Goal: Task Accomplishment & Management: Complete application form

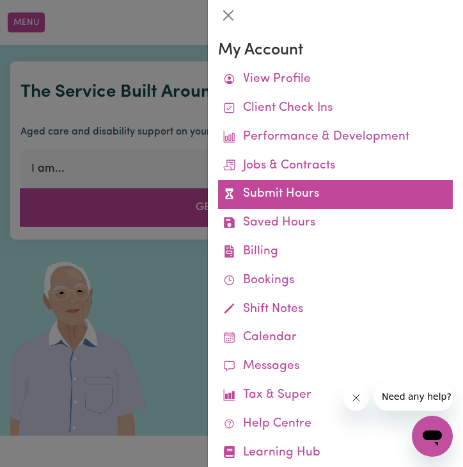
click at [287, 197] on link "Submit Hours" at bounding box center [335, 194] width 235 height 29
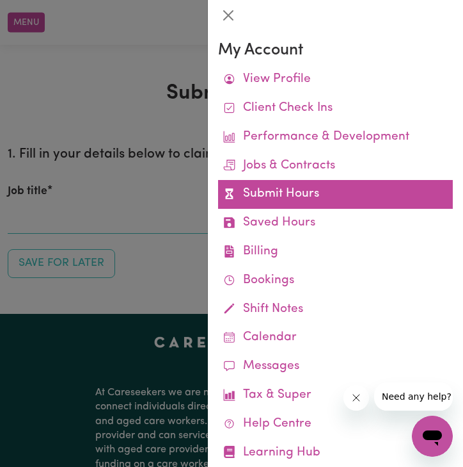
click at [271, 188] on link "Submit Hours" at bounding box center [335, 194] width 235 height 29
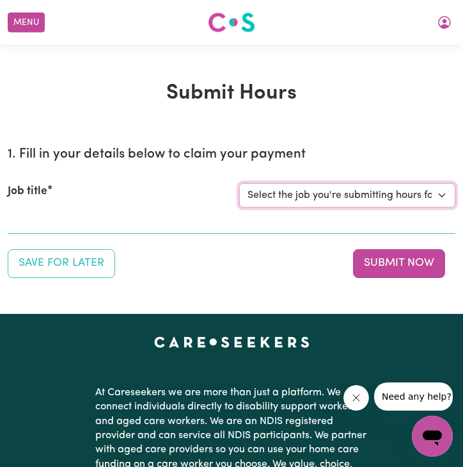
click at [336, 202] on select "Select the job you're submitting hours for... [[PERSON_NAME]] Disability support" at bounding box center [347, 195] width 216 height 24
click at [239, 183] on select "Select the job you're submitting hours for... [[PERSON_NAME]] Disability support" at bounding box center [347, 195] width 216 height 24
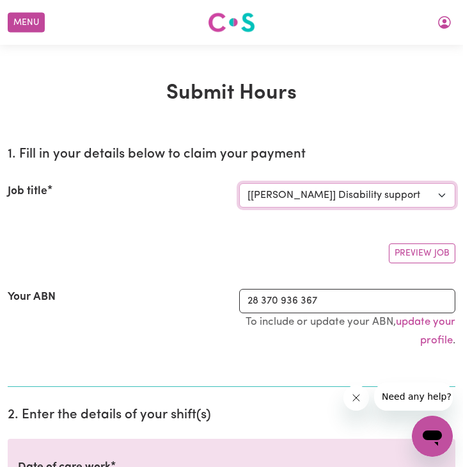
select select "0"
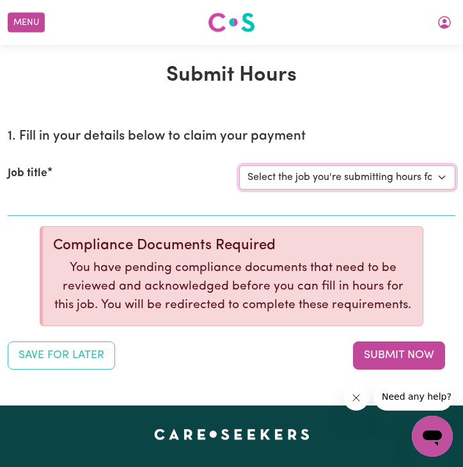
scroll to position [19, 0]
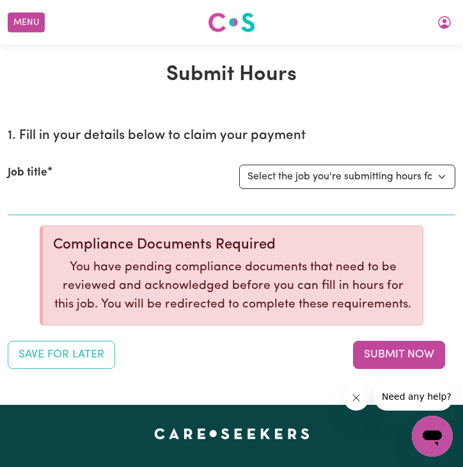
click at [301, 191] on div "Job title Select the job you're submitting hours for... [[PERSON_NAME]] Disabil…" at bounding box center [232, 176] width 448 height 55
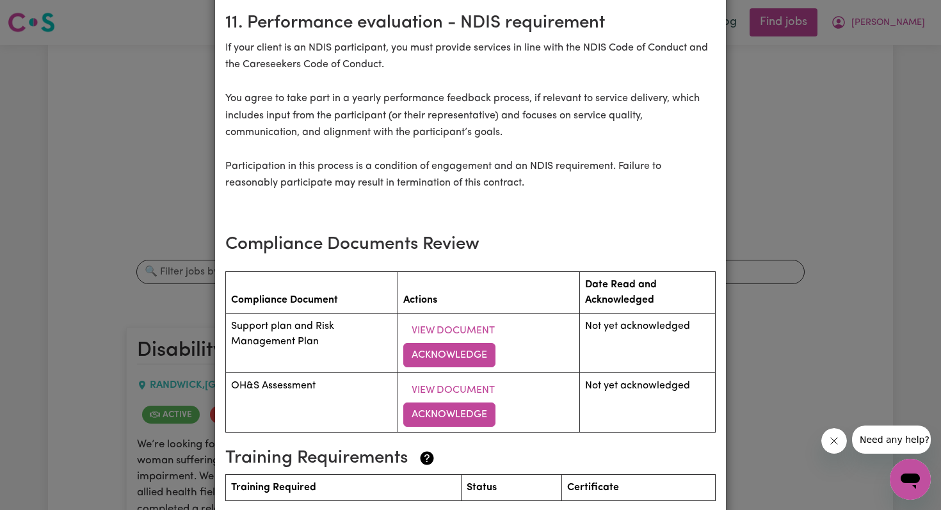
scroll to position [2169, 0]
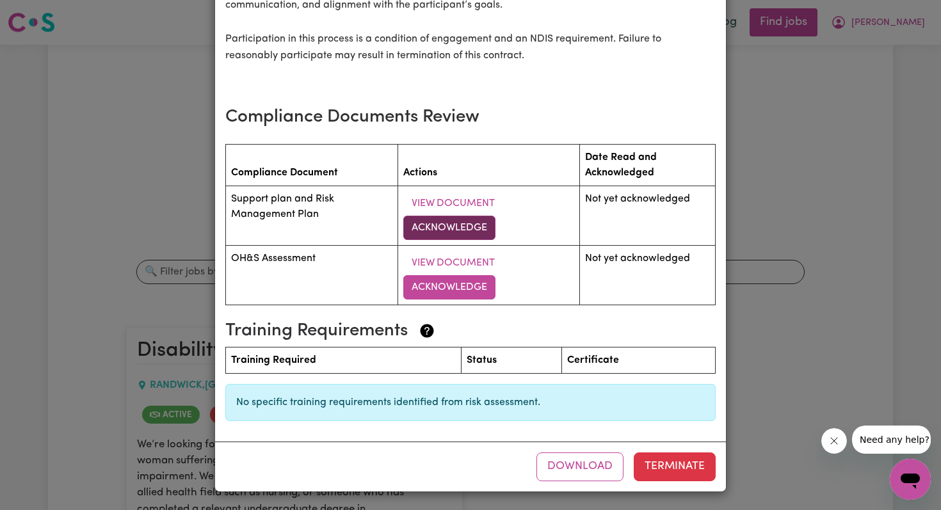
click at [463, 229] on button "Acknowledge" at bounding box center [449, 228] width 92 height 24
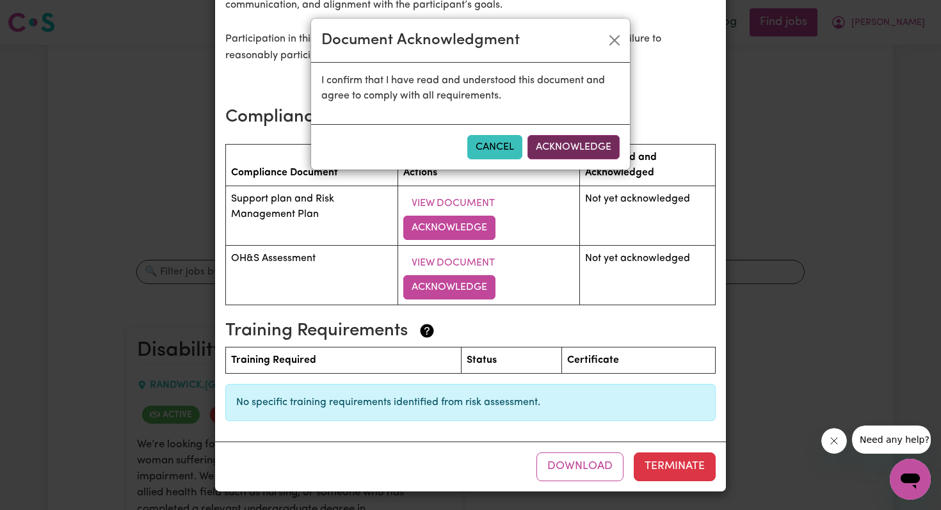
click at [463, 140] on button "Acknowledge" at bounding box center [573, 147] width 92 height 24
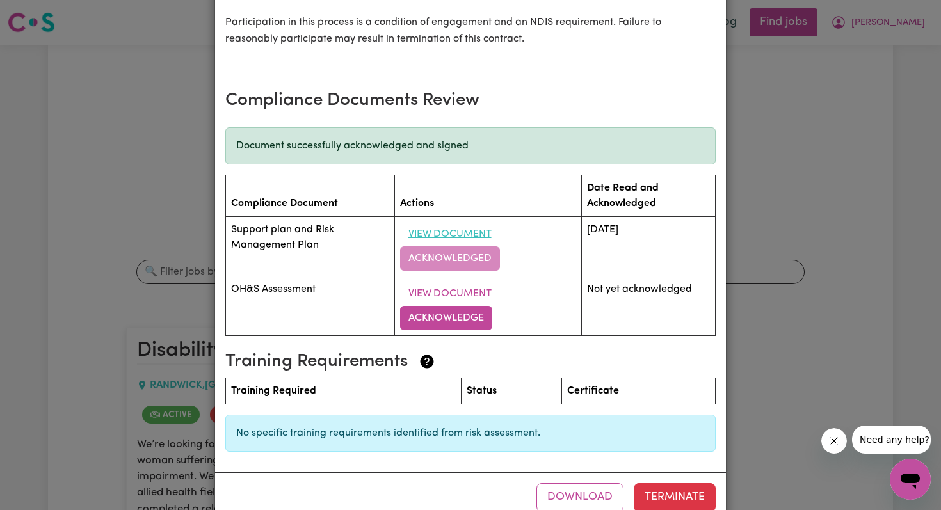
click at [454, 246] on button "View Document" at bounding box center [450, 234] width 100 height 24
click at [451, 327] on button "Acknowledge" at bounding box center [446, 318] width 92 height 24
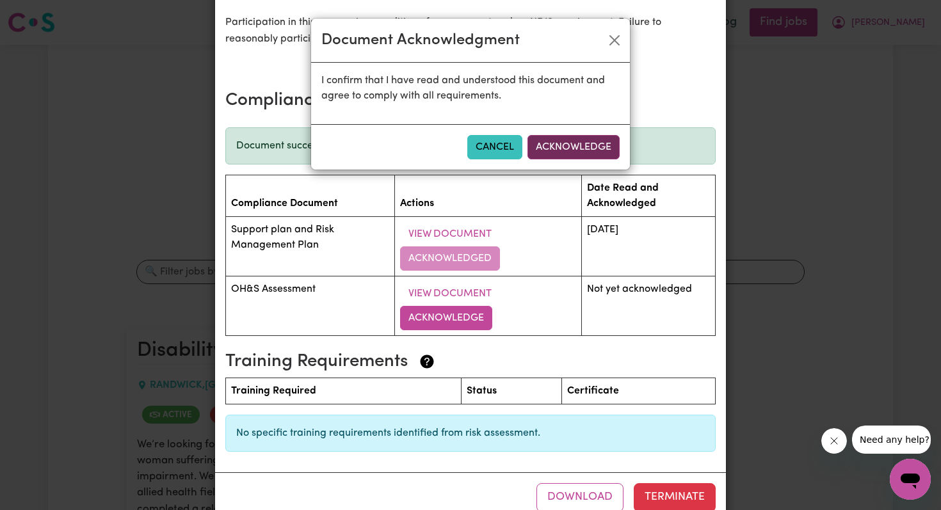
click at [463, 147] on button "Acknowledge" at bounding box center [573, 147] width 92 height 24
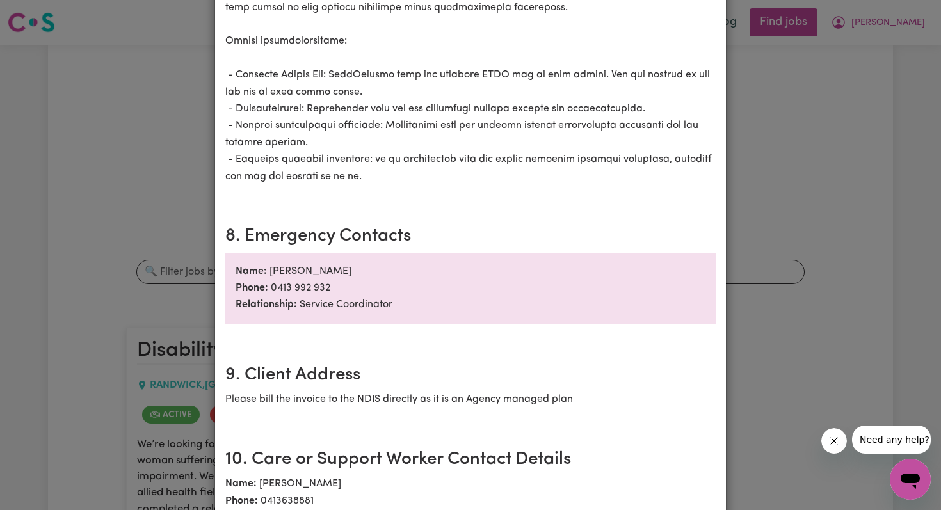
scroll to position [2216, 0]
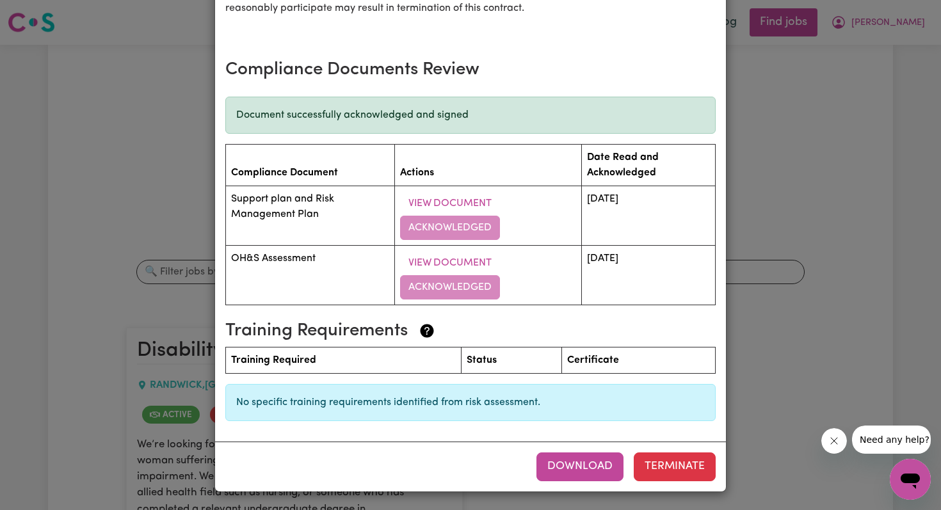
click at [463, 466] on button "Download" at bounding box center [579, 467] width 87 height 28
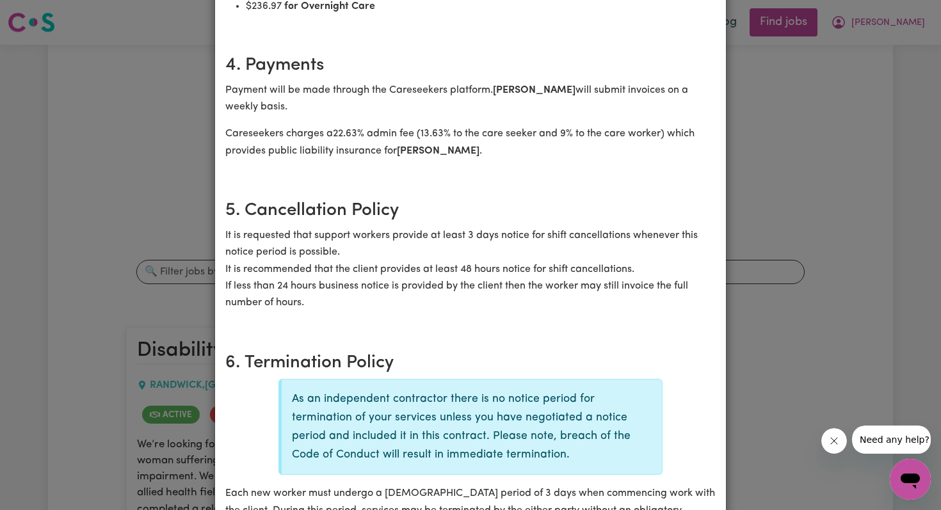
scroll to position [0, 0]
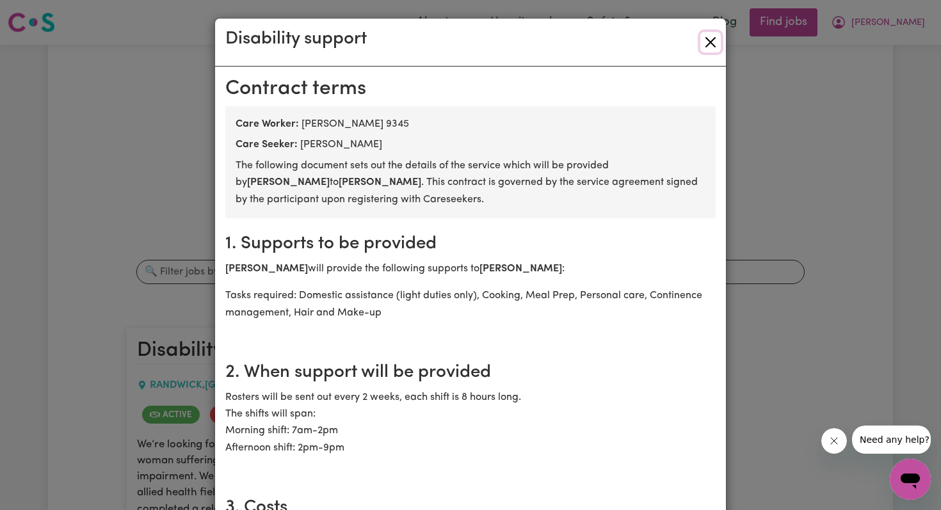
click at [463, 43] on button "Close" at bounding box center [710, 42] width 20 height 20
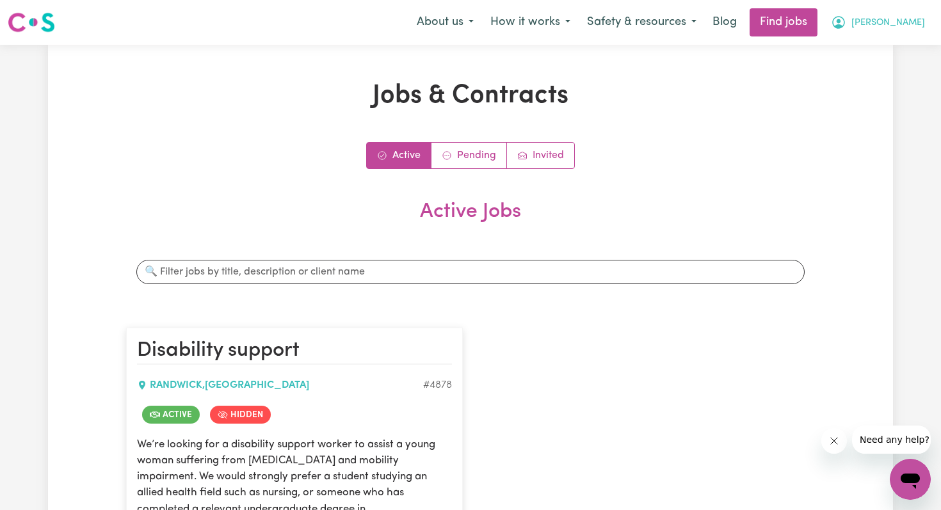
click at [463, 19] on span "[PERSON_NAME]" at bounding box center [888, 23] width 74 height 14
click at [463, 60] on link "My Account" at bounding box center [882, 50] width 101 height 24
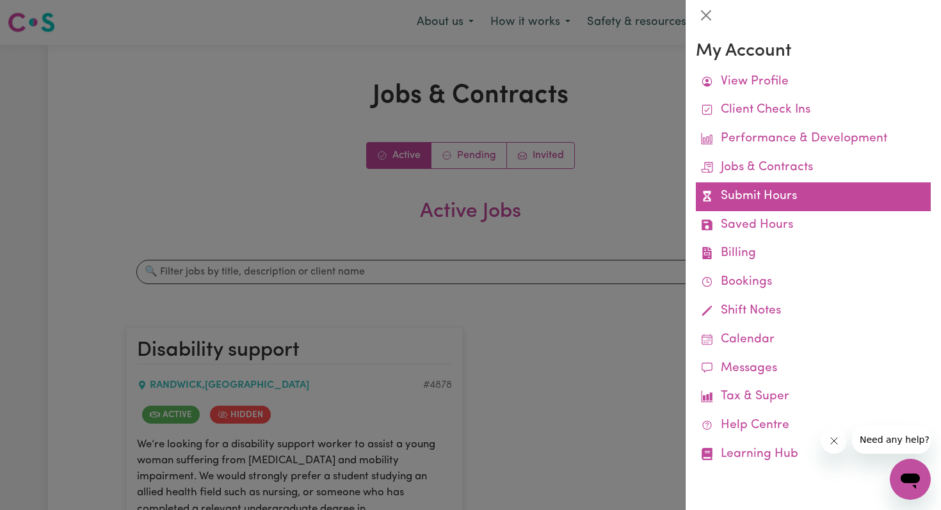
click at [463, 197] on link "Submit Hours" at bounding box center [813, 196] width 235 height 29
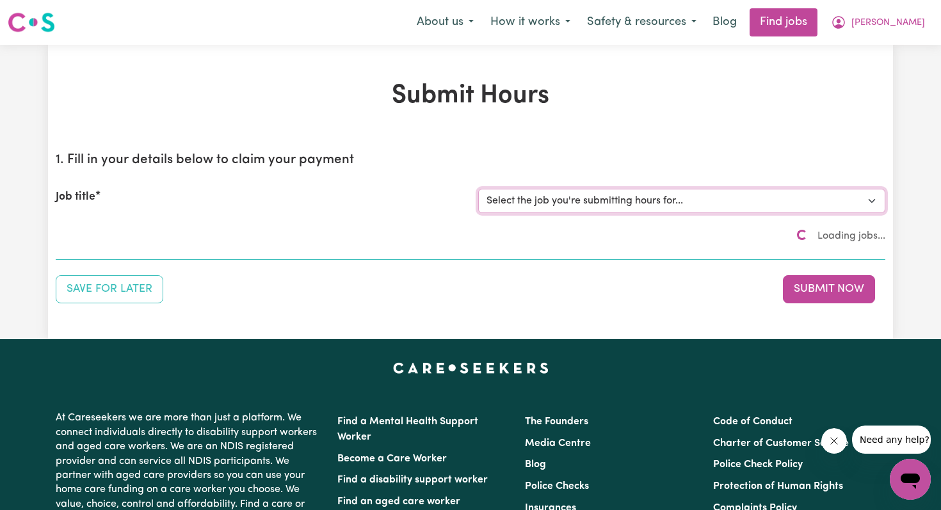
click at [463, 198] on select "Select the job you're submitting hours for... [[PERSON_NAME]] Disability support" at bounding box center [681, 201] width 407 height 24
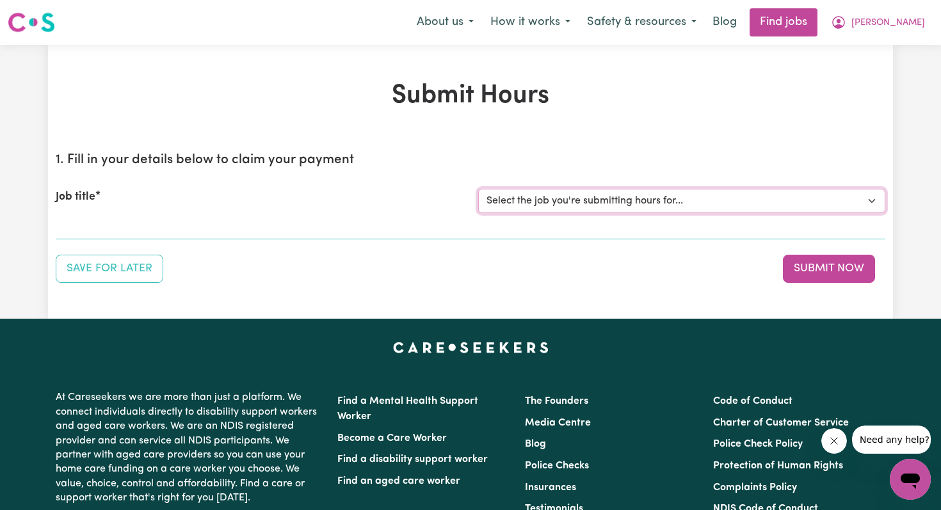
select select "4878"
click at [463, 189] on select "Select the job you're submitting hours for... [[PERSON_NAME]] Disability support" at bounding box center [681, 201] width 407 height 24
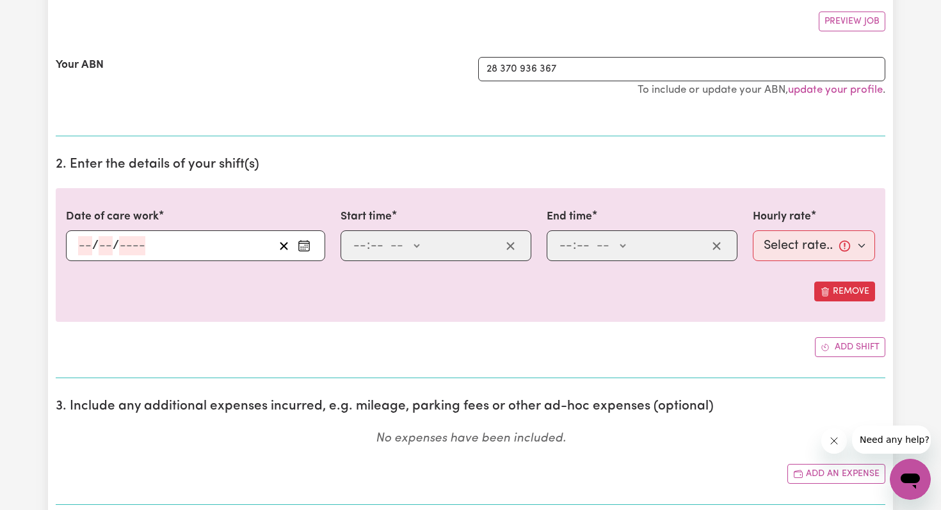
scroll to position [367, 0]
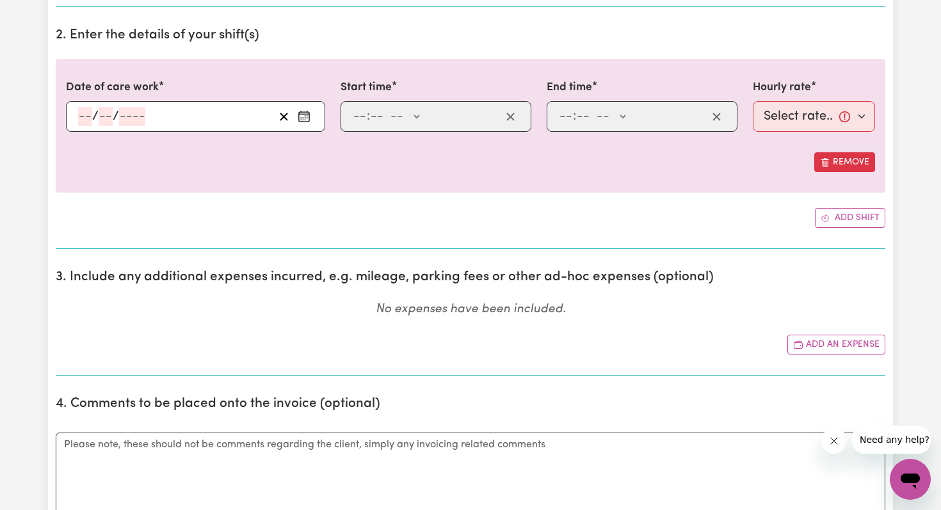
click at [86, 114] on div "/ /" at bounding box center [195, 116] width 259 height 31
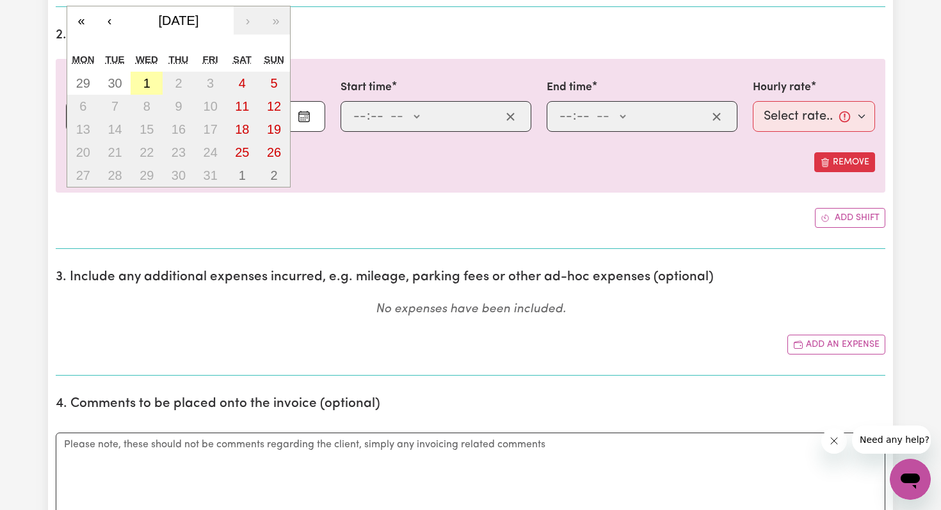
click at [148, 80] on abbr "1" at bounding box center [146, 83] width 7 height 14
type input "[DATE]"
type input "1"
type input "10"
type input "2025"
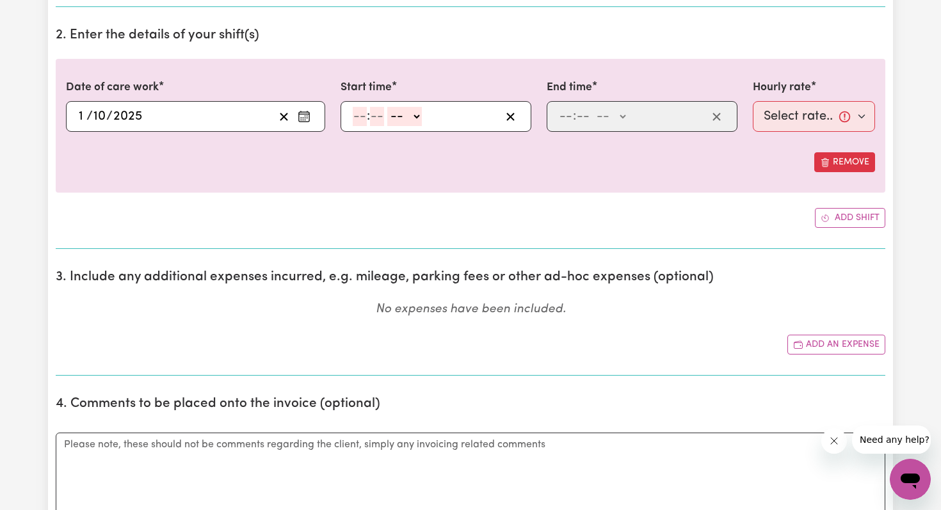
click at [143, 112] on div "[DATE] [DATE]" at bounding box center [175, 116] width 197 height 19
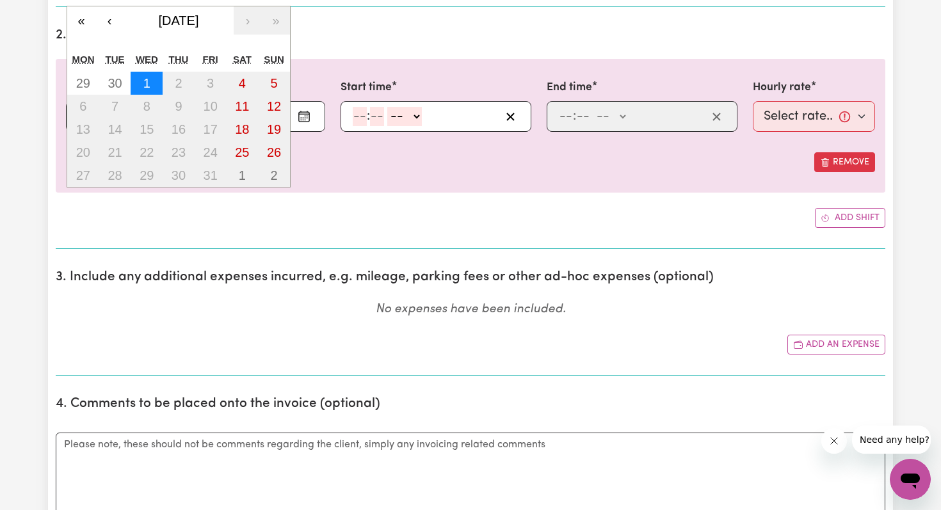
click at [143, 84] on abbr "1" at bounding box center [146, 83] width 7 height 14
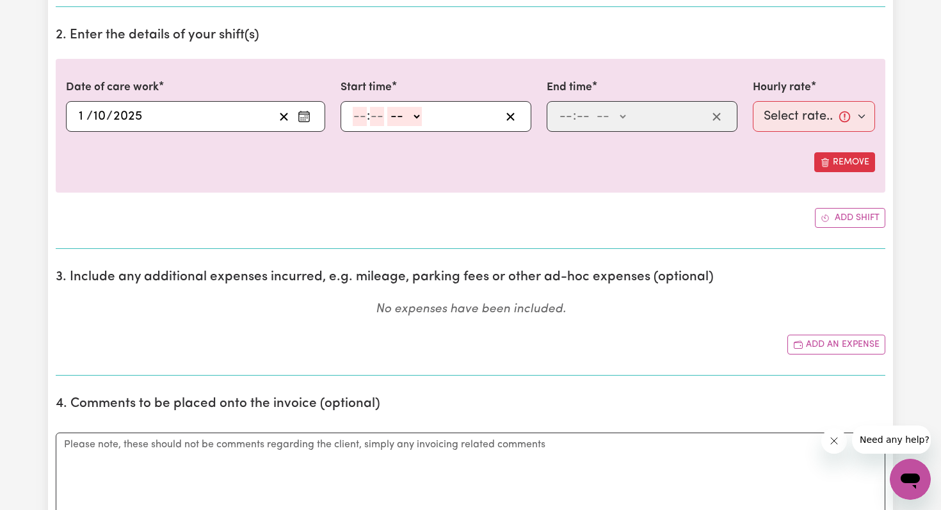
click at [360, 118] on input "number" at bounding box center [360, 116] width 14 height 19
type input "3"
type input "00"
select select "pm"
type input "15:00"
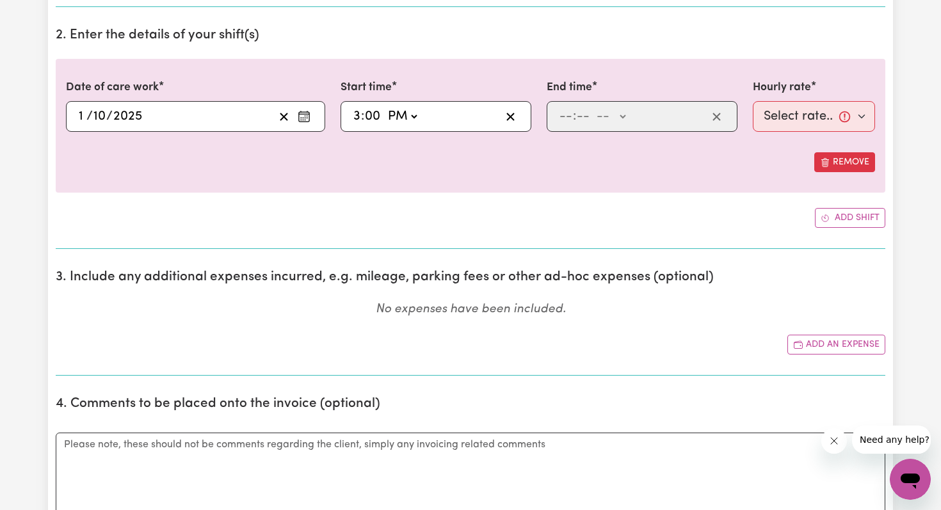
type input "0"
type input "7"
type input "0"
select select "pm"
type input "19:00"
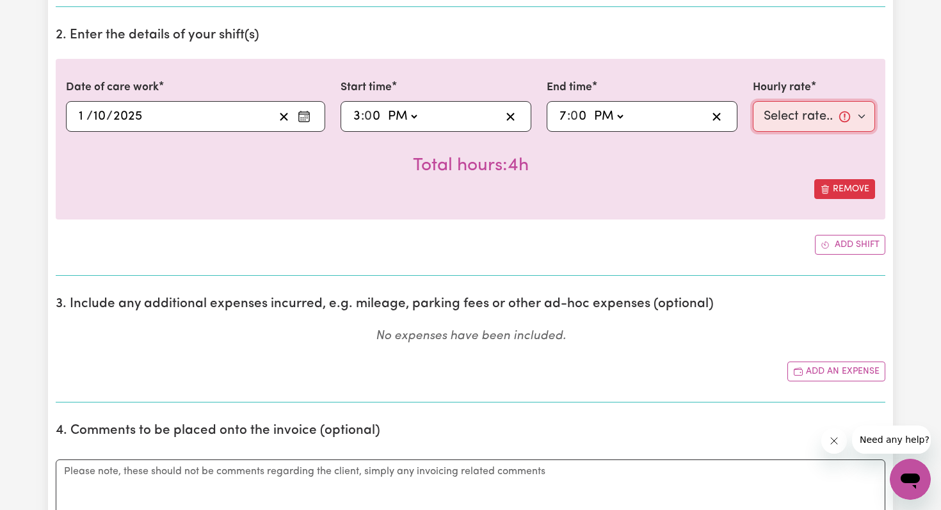
click at [463, 118] on select "Select rate... $44.70 (Weekday) $62.69 ([DATE]) $80.71 ([DATE]) $98.61 (Public …" at bounding box center [814, 116] width 122 height 31
select select "44.7-Weekday"
click at [463, 101] on select "Select rate... $44.70 (Weekday) $62.69 ([DATE]) $80.71 ([DATE]) $98.61 (Public …" at bounding box center [814, 116] width 122 height 31
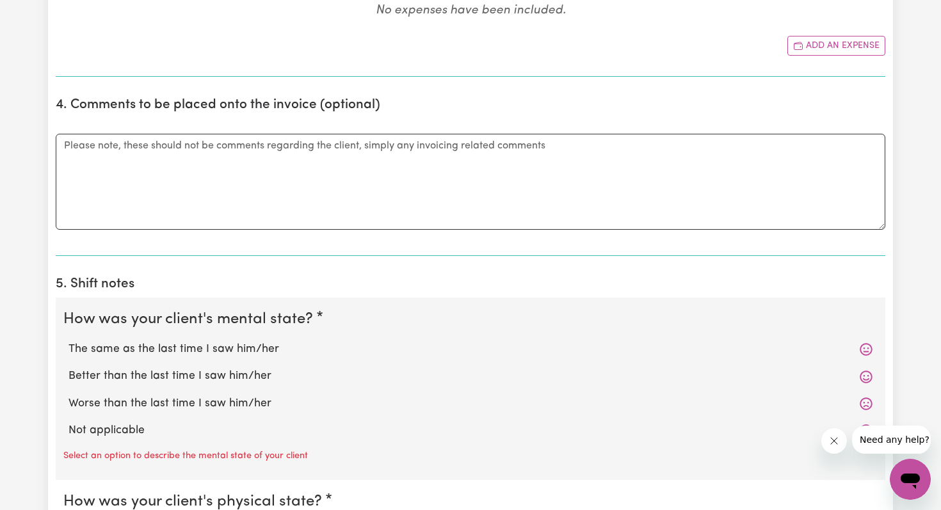
scroll to position [908, 0]
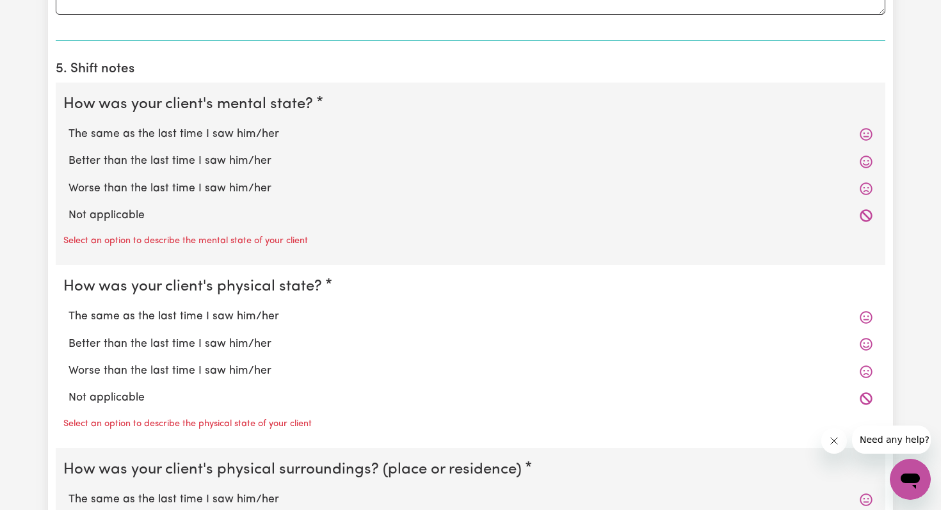
click at [250, 133] on label "The same as the last time I saw him/her" at bounding box center [470, 134] width 804 height 17
click at [68, 126] on input "The same as the last time I saw him/her" at bounding box center [68, 125] width 1 height 1
radio input "true"
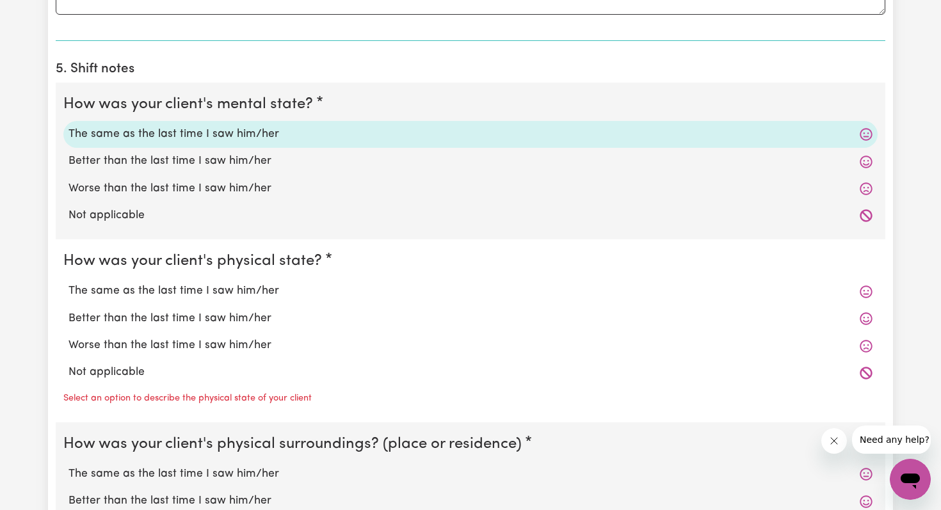
click at [271, 287] on label "The same as the last time I saw him/her" at bounding box center [470, 291] width 804 height 17
click at [68, 283] on input "The same as the last time I saw him/her" at bounding box center [68, 282] width 1 height 1
radio input "true"
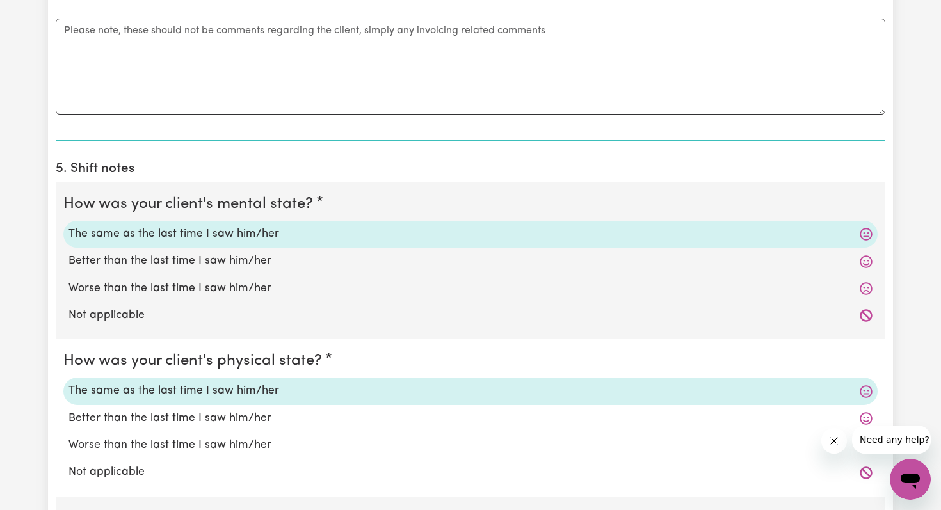
scroll to position [965, 0]
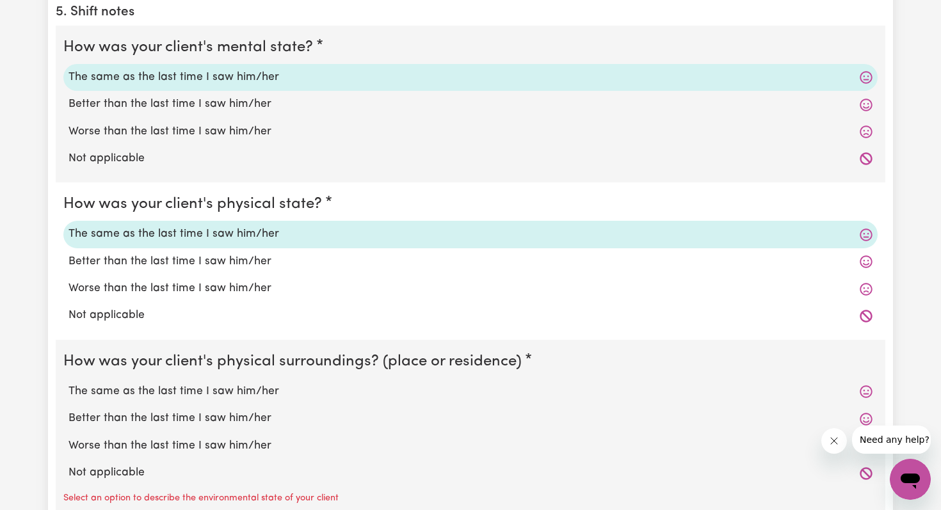
click at [234, 396] on label "The same as the last time I saw him/her" at bounding box center [470, 391] width 804 height 17
click at [68, 383] on input "The same as the last time I saw him/her" at bounding box center [68, 383] width 1 height 1
radio input "true"
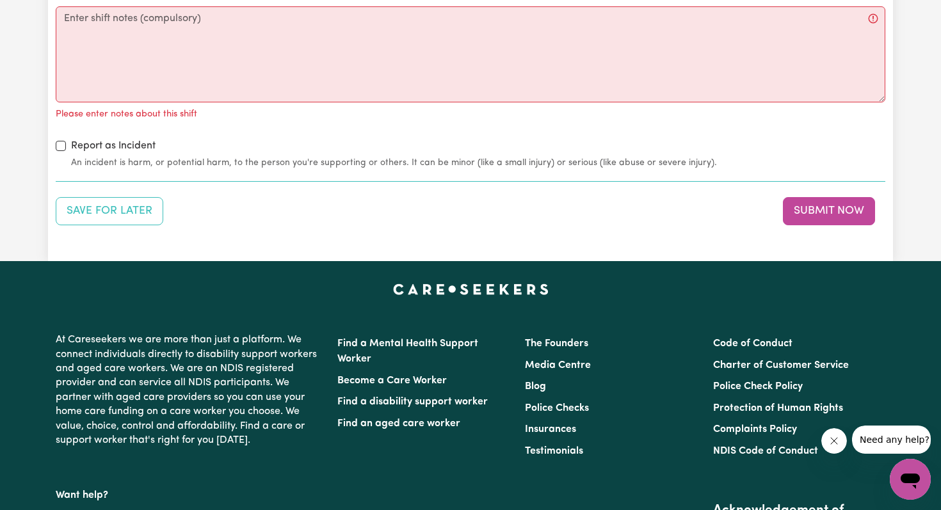
scroll to position [1499, 0]
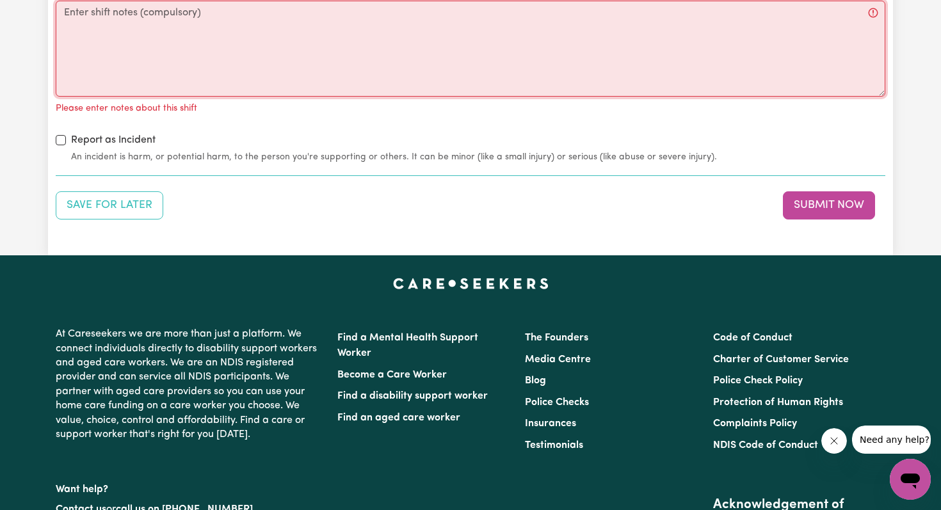
click at [325, 66] on textarea "Notes about this shift" at bounding box center [471, 49] width 830 height 96
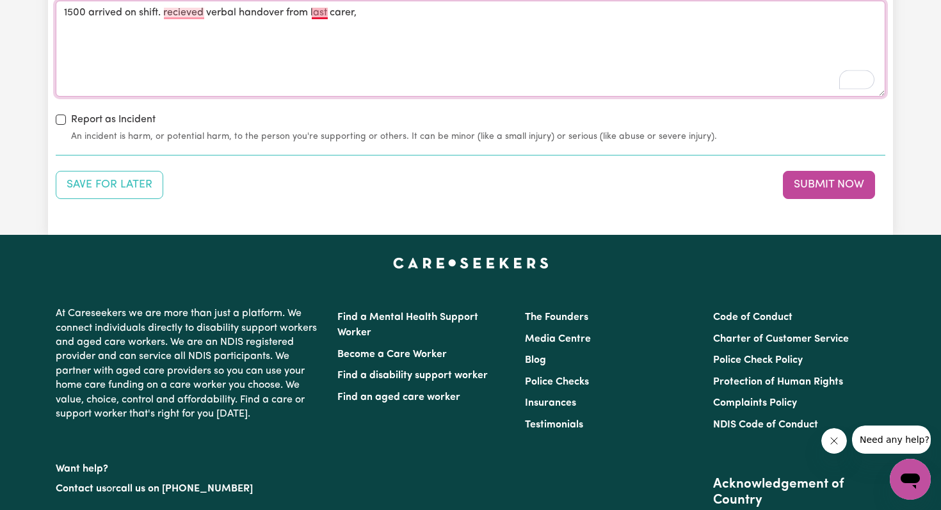
click at [321, 14] on textarea "1500 arrived on shift. recieved verbal handover from last carer," at bounding box center [471, 49] width 830 height 96
click at [372, 19] on textarea "1500 arrived on shift. recieved verbal handover from last carer," at bounding box center [471, 49] width 830 height 96
click at [321, 12] on textarea "1500 arrived on shift. recieved verbal handover from last carer," at bounding box center [471, 49] width 830 height 96
click at [403, 13] on textarea "1500 arrived on shift. recieved verbal handover from the last carer," at bounding box center [471, 49] width 830 height 96
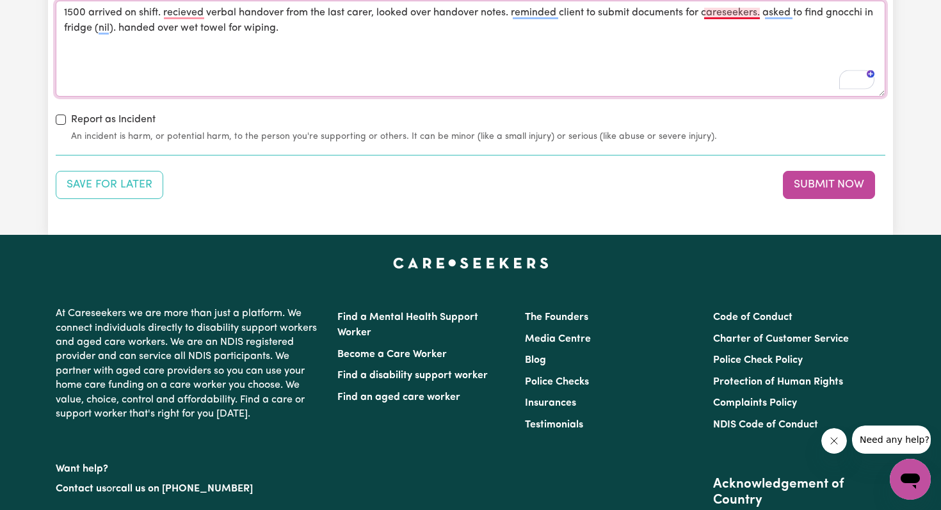
click at [463, 19] on textarea "1500 arrived on shift. recieved verbal handover from the last carer, looked ove…" at bounding box center [471, 49] width 830 height 96
click at [463, 6] on textarea "1500 arrived on shift. recieved verbal handover from the last carer, looked ove…" at bounding box center [471, 49] width 830 height 96
click at [463, 14] on textarea "1500 arrived on shift. recieved verbal handover from the last carer, looked ove…" at bounding box center [471, 49] width 830 height 96
click at [463, 12] on textarea "1500 arrived on shift. recieved verbal handover from the last carer, looked ove…" at bounding box center [471, 49] width 830 height 96
click at [195, 28] on textarea "1500 arrived on shift. recieved verbal handover from the last carer, looked ove…" at bounding box center [471, 49] width 830 height 96
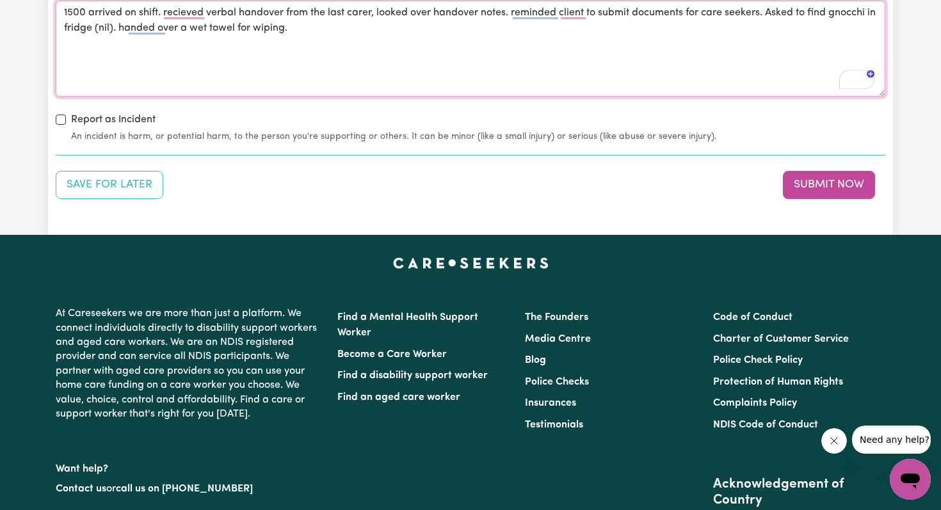
click at [164, 42] on textarea "1500 arrived on shift. recieved verbal handover from the last carer, looked ove…" at bounding box center [471, 49] width 830 height 96
click at [149, 24] on textarea "1500 arrived on shift. recieved verbal handover from the last carer, looked ove…" at bounding box center [471, 49] width 830 height 96
click at [184, 55] on textarea "1500 arrived on shift. recieved verbal handover from the last carer, looked ove…" at bounding box center [471, 49] width 830 height 96
click at [186, 12] on textarea "1500 arrived on shift. recieved verbal handover from the last carer, looked ove…" at bounding box center [471, 49] width 830 height 96
click at [146, 29] on textarea "1500 arrived on shift. Received verbal handover from the last carer, looked ove…" at bounding box center [471, 49] width 830 height 96
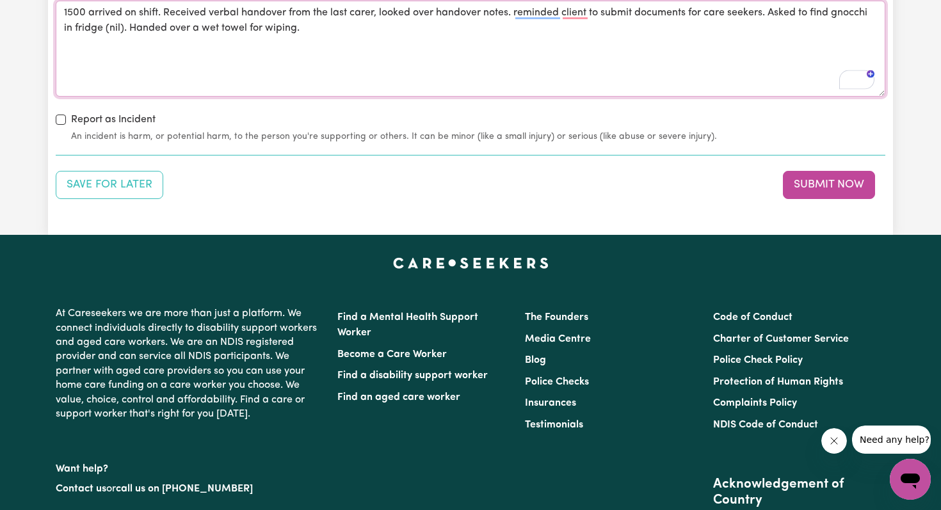
click at [375, 29] on textarea "1500 arrived on shift. Received verbal handover from the last carer, looked ove…" at bounding box center [471, 49] width 830 height 96
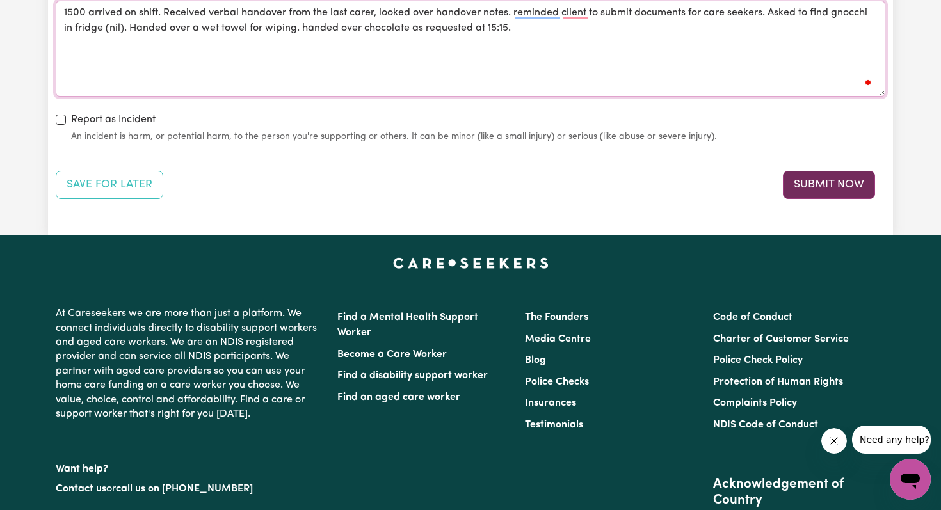
type textarea "1500 arrived on shift. Received verbal handover from the last carer, looked ove…"
click at [463, 184] on button "Submit Now" at bounding box center [829, 185] width 92 height 28
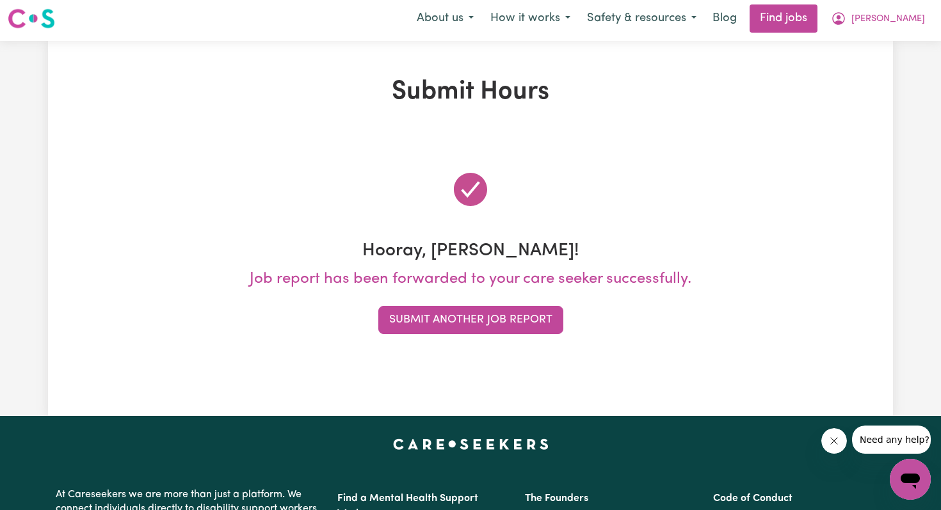
scroll to position [0, 0]
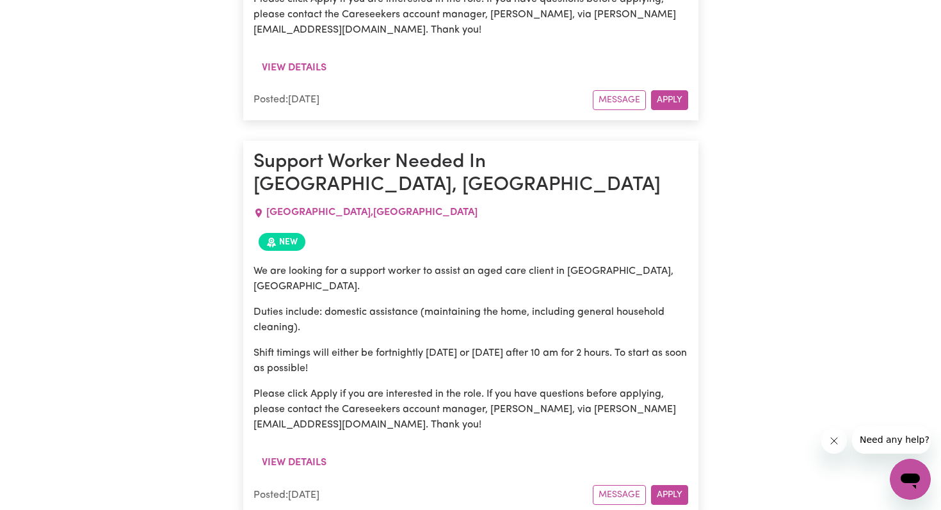
scroll to position [851, 0]
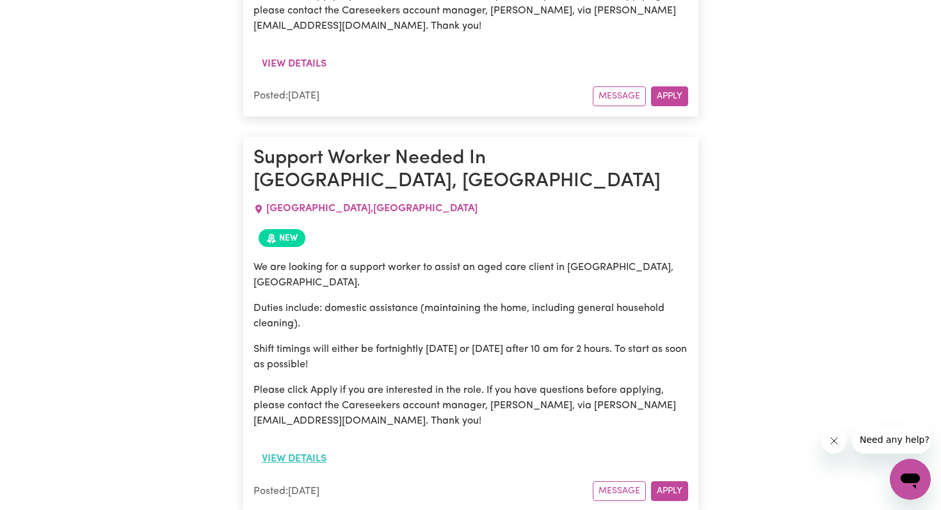
click at [310, 447] on button "View details" at bounding box center [293, 459] width 81 height 24
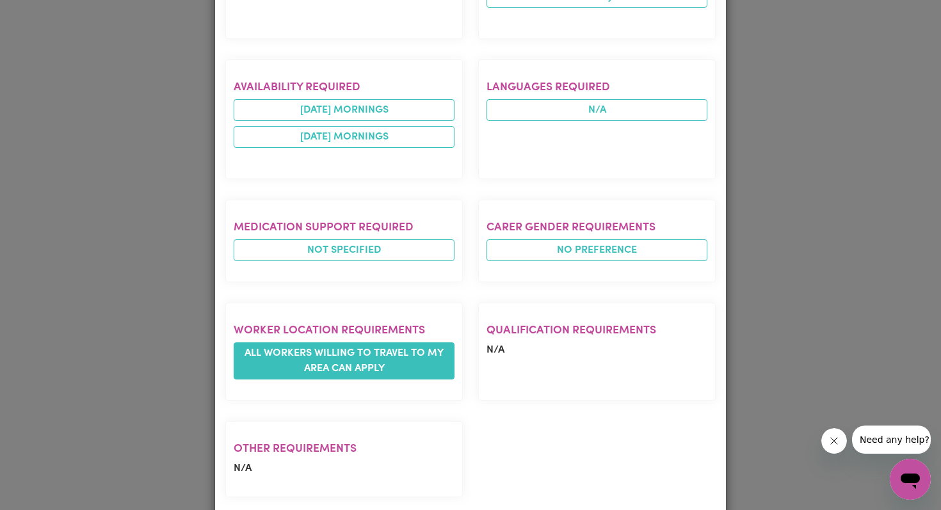
scroll to position [651, 0]
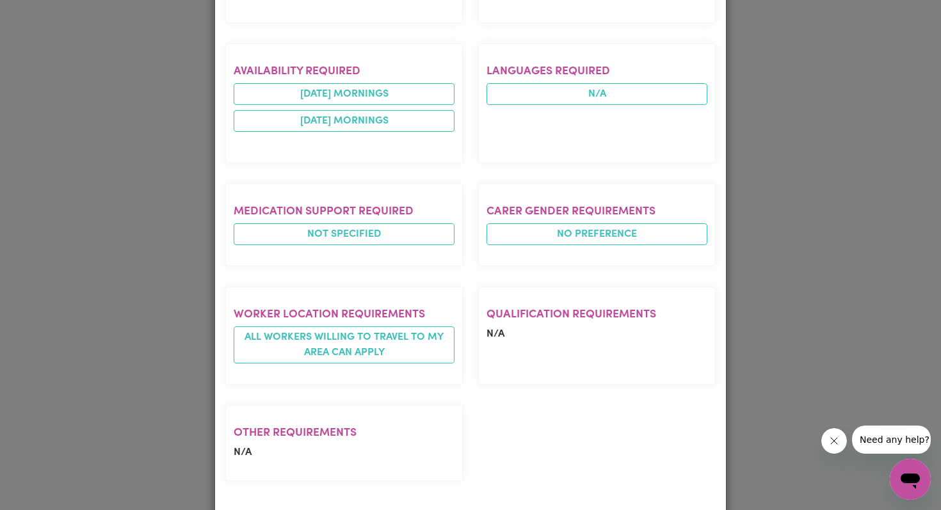
click at [366, 447] on section "Other requirements N/A" at bounding box center [343, 443] width 237 height 76
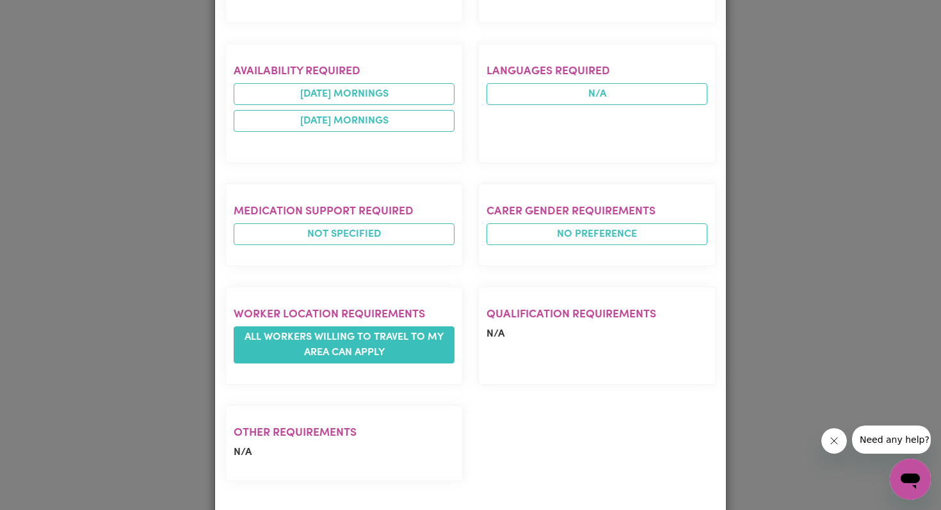
click at [428, 326] on span "All workers willing to travel to my area can apply" at bounding box center [344, 344] width 221 height 37
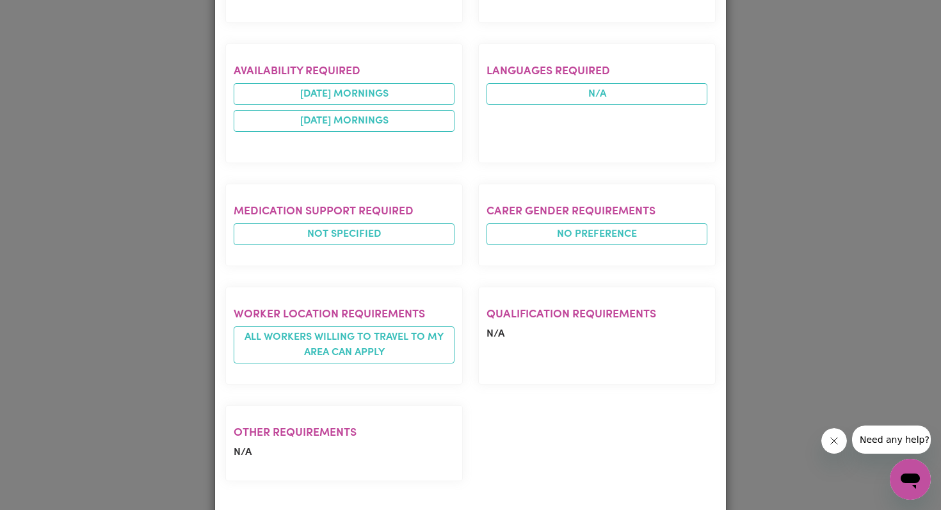
click at [789, 242] on div "Job Details Support Worker Needed In Bondi Beach, NSW BONDI BEACH , New South W…" at bounding box center [470, 255] width 941 height 510
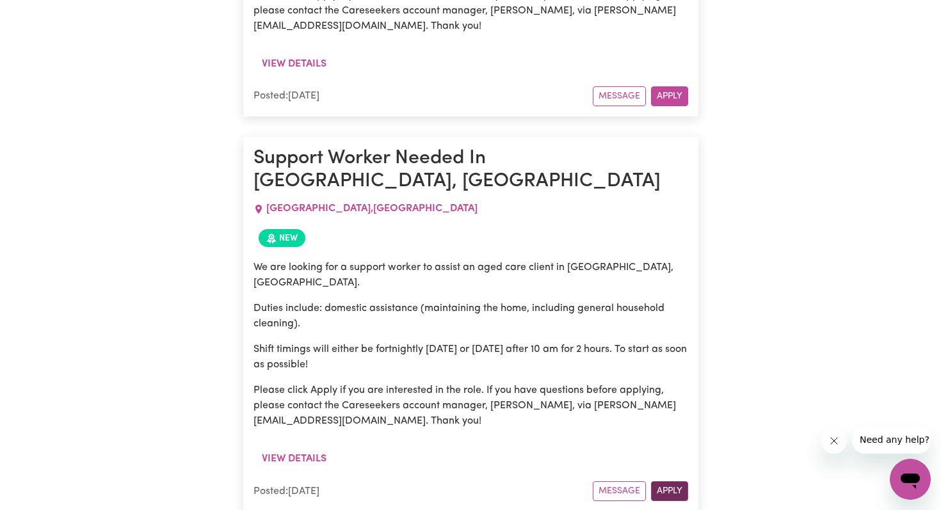
click at [677, 481] on button "Apply" at bounding box center [669, 491] width 37 height 20
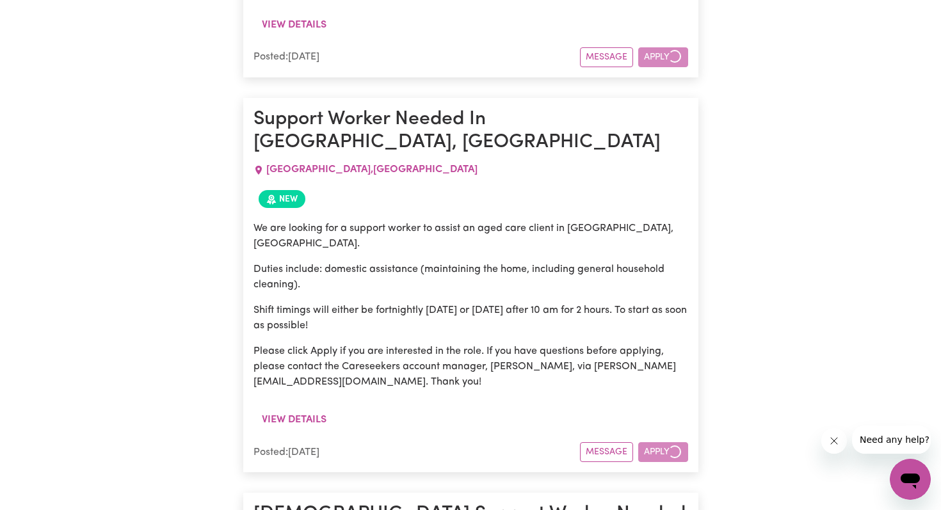
scroll to position [897, 0]
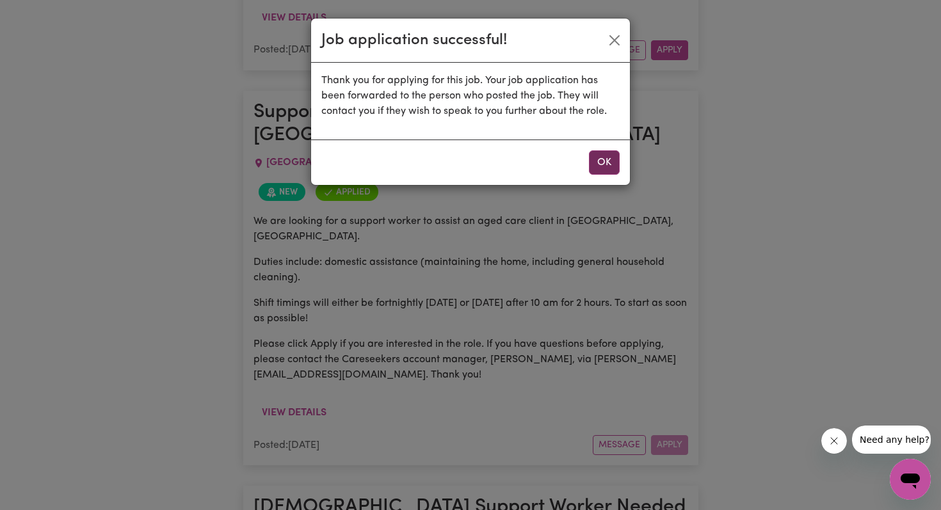
click at [609, 168] on button "OK" at bounding box center [604, 162] width 31 height 24
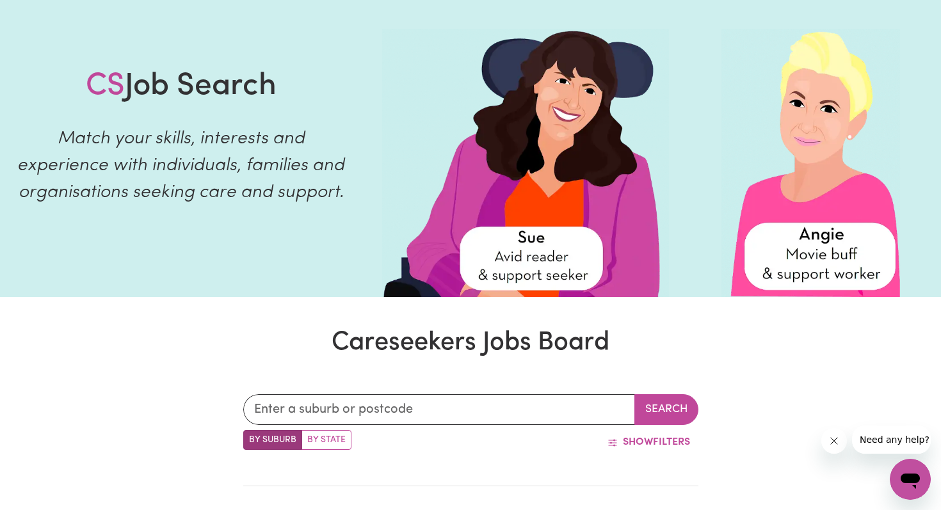
scroll to position [67, 0]
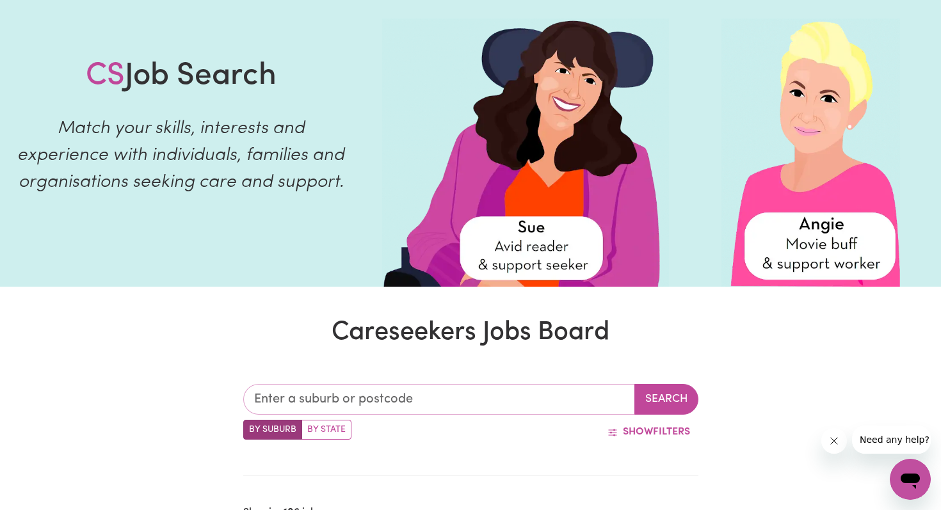
click at [479, 398] on input "text" at bounding box center [439, 399] width 392 height 31
type input "2033"
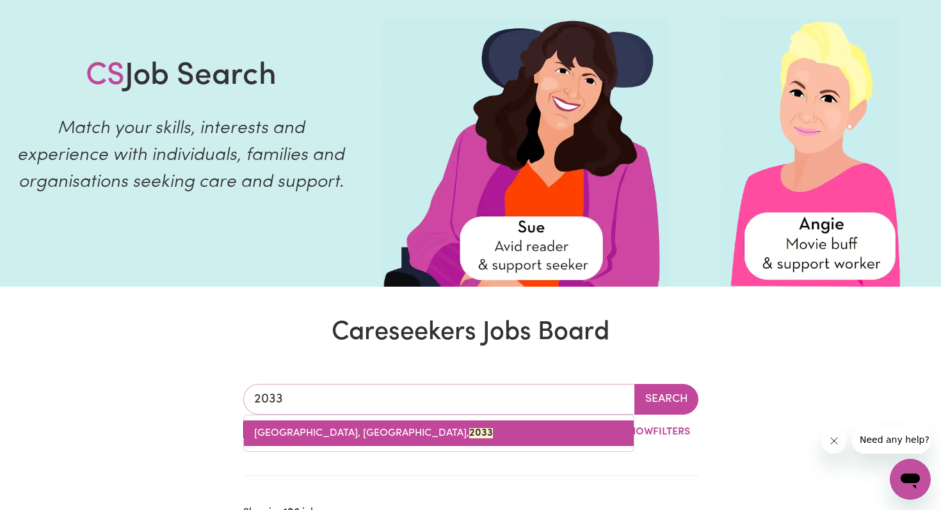
click at [474, 430] on link "KENSINGTON, New South Wales, 2033" at bounding box center [439, 434] width 390 height 26
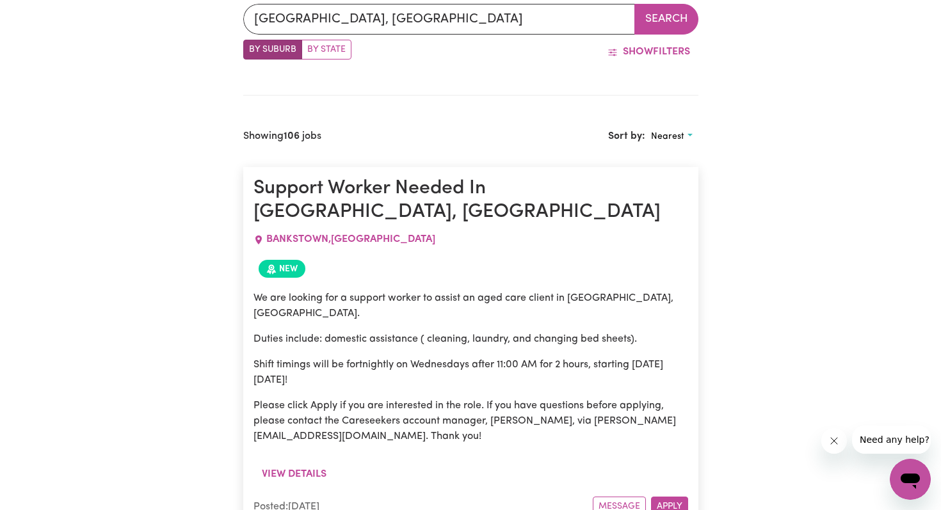
scroll to position [463, 0]
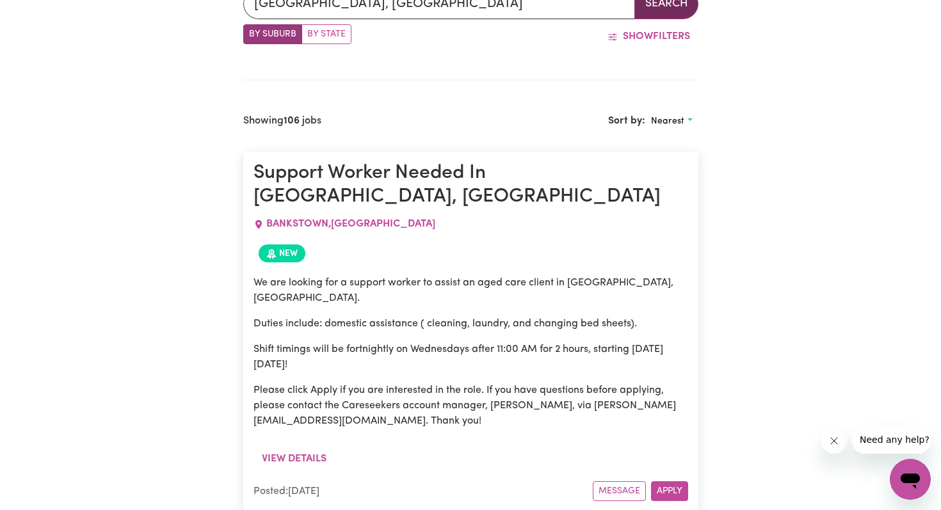
click at [654, 5] on button "Search" at bounding box center [666, 3] width 64 height 31
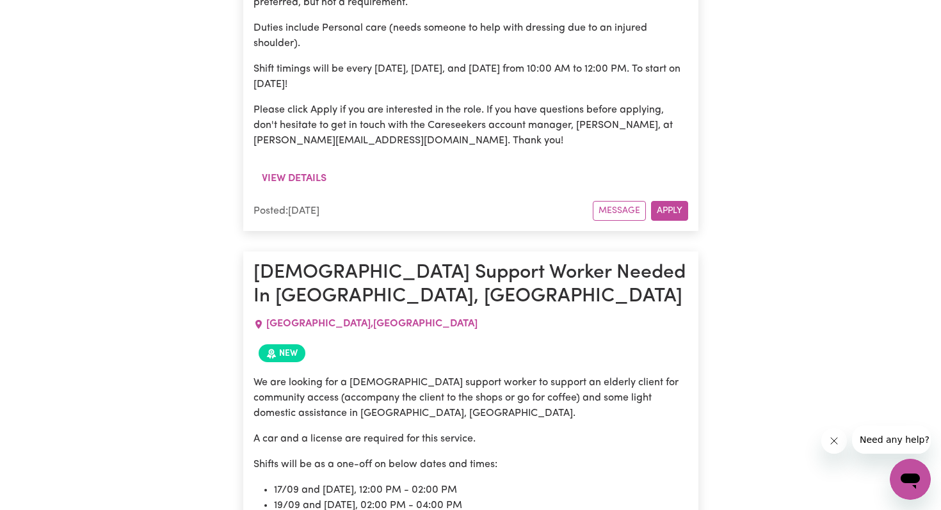
scroll to position [1226, 0]
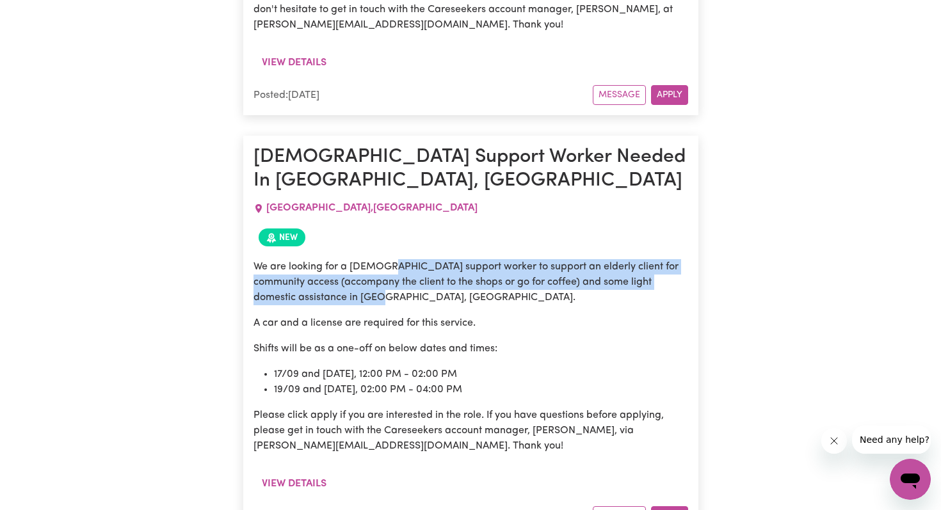
drag, startPoint x: 384, startPoint y: 200, endPoint x: 467, endPoint y: 232, distance: 88.8
click at [467, 259] on p "We are looking for a female support worker to support an elderly client for com…" at bounding box center [470, 282] width 435 height 46
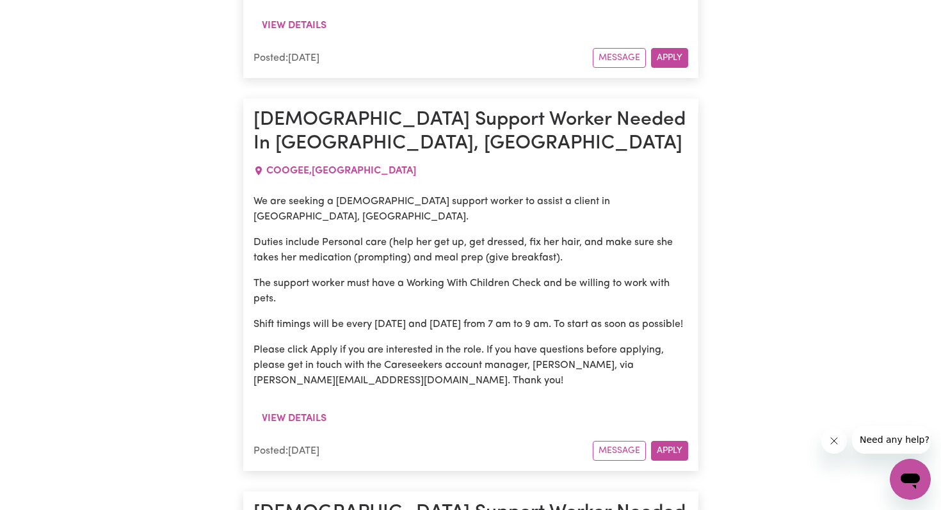
scroll to position [1692, 0]
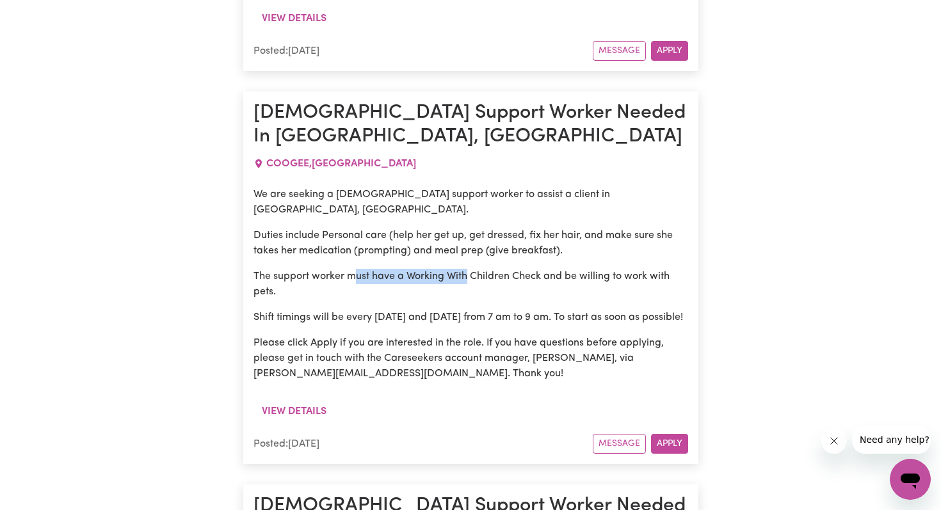
drag, startPoint x: 358, startPoint y: 168, endPoint x: 468, endPoint y: 175, distance: 110.4
click at [468, 269] on p "The support worker must have a Working With Children Check and be willing to wo…" at bounding box center [470, 284] width 435 height 31
drag, startPoint x: 288, startPoint y: 188, endPoint x: 269, endPoint y: 157, distance: 35.4
click at [269, 187] on div "We are seeking a female support worker to assist a client in Coogee, NSW. Dutie…" at bounding box center [470, 284] width 435 height 195
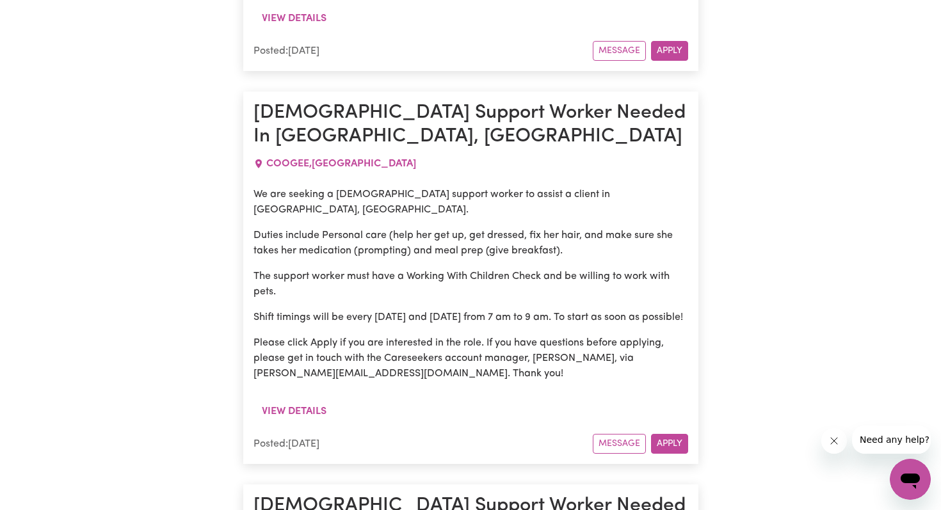
click at [307, 269] on p "The support worker must have a Working With Children Check and be willing to wo…" at bounding box center [470, 284] width 435 height 31
drag, startPoint x: 303, startPoint y: 229, endPoint x: 271, endPoint y: 208, distance: 38.5
click at [271, 310] on p "Shift timings will be every Tuesday and Wednesday from 7 am to 9 am. To start a…" at bounding box center [470, 317] width 435 height 15
click at [289, 246] on div "We are seeking a female support worker to assist a client in Coogee, NSW. Dutie…" at bounding box center [470, 284] width 435 height 195
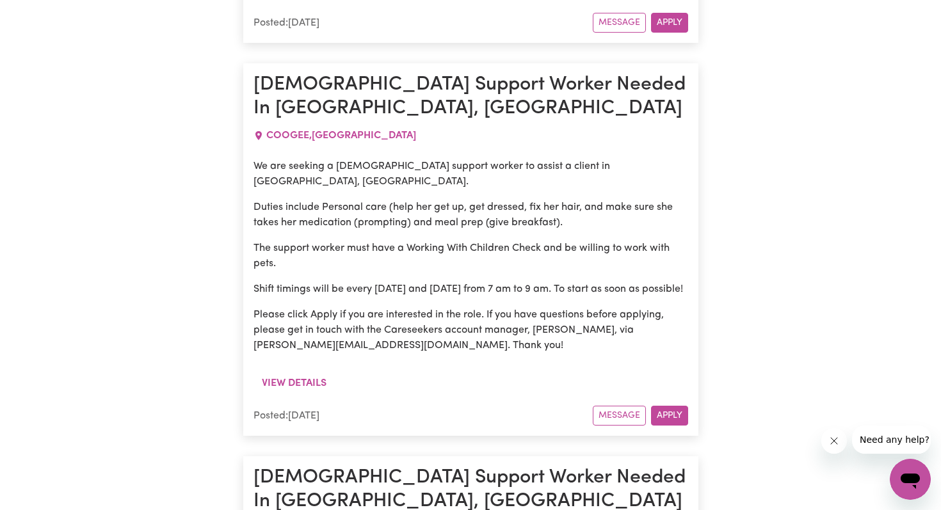
scroll to position [1751, 0]
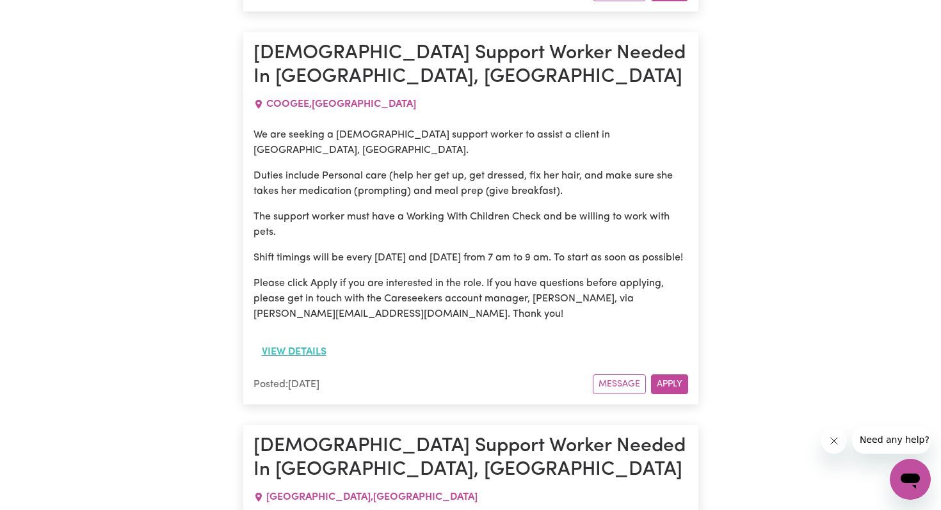
click at [316, 340] on button "View details" at bounding box center [293, 352] width 81 height 24
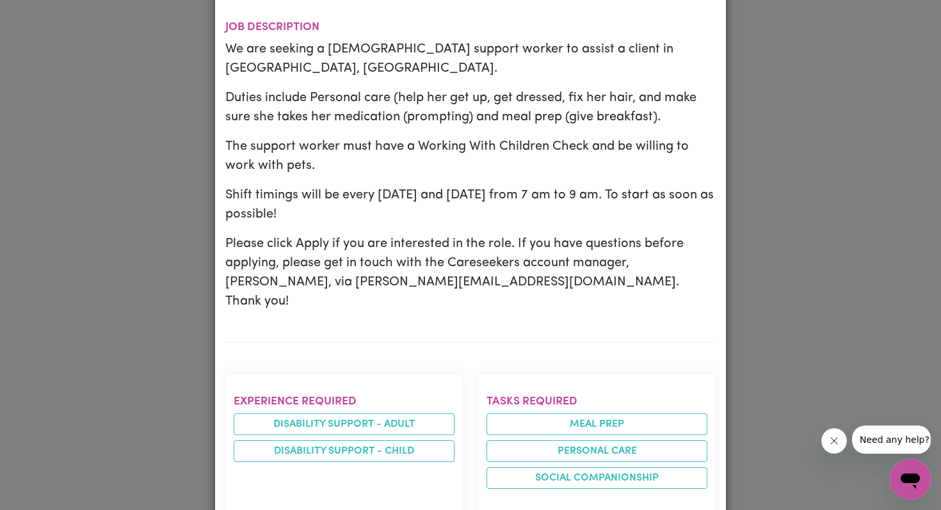
scroll to position [388, 0]
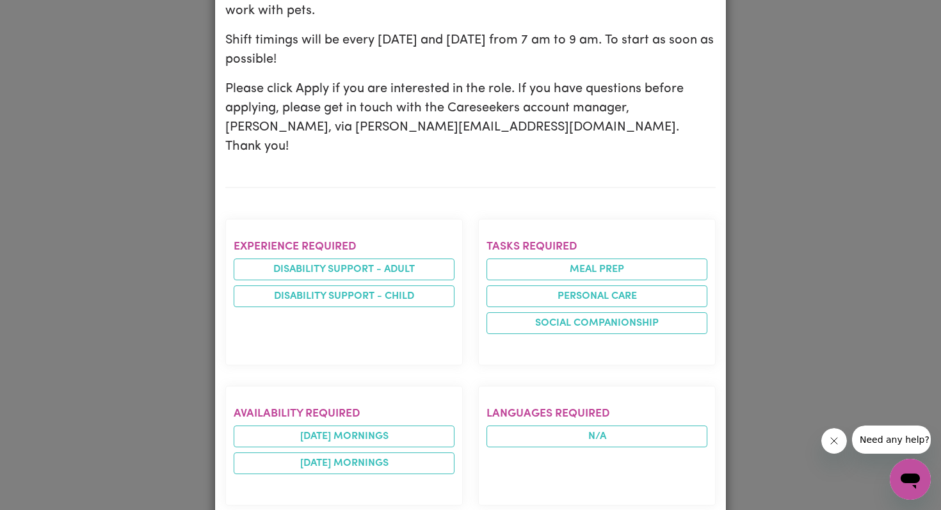
click at [136, 217] on div "Job Details Female Support Worker Needed In Coogee, NSW COOGEE , New South Wale…" at bounding box center [470, 255] width 941 height 510
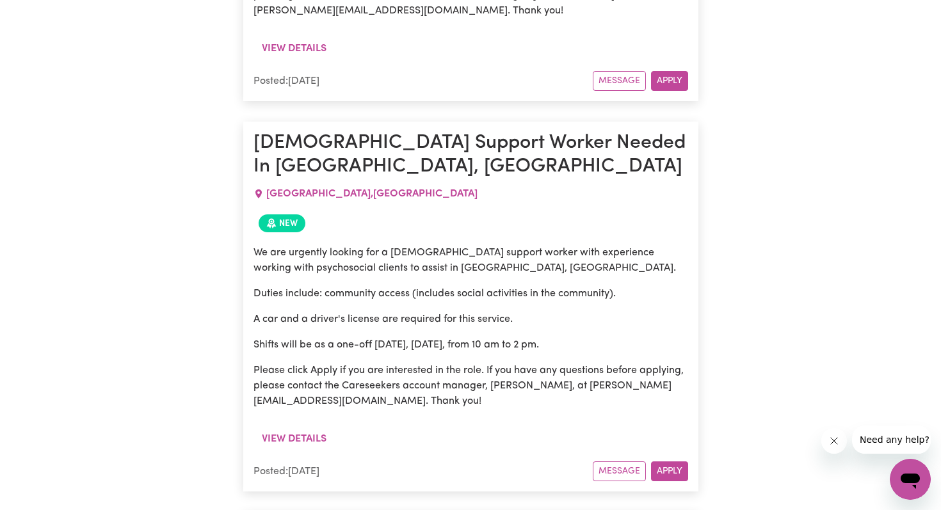
scroll to position [2057, 0]
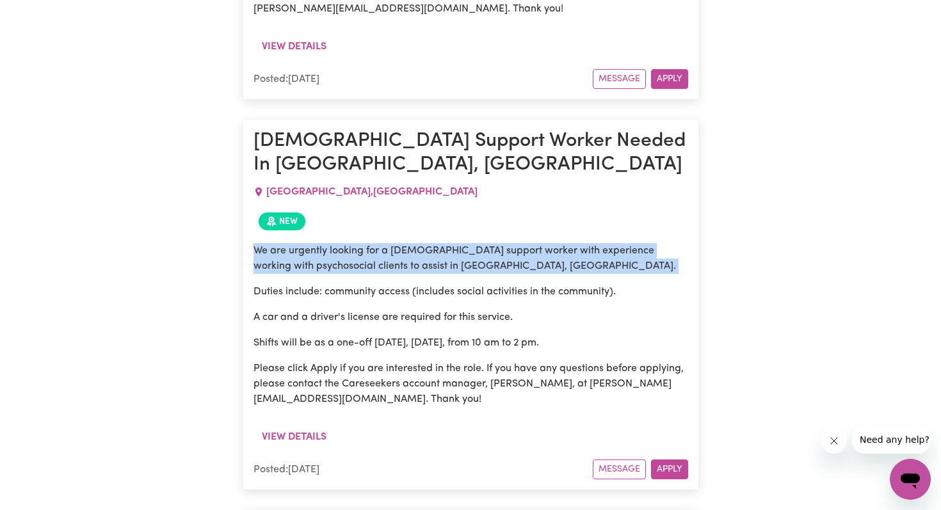
drag, startPoint x: 256, startPoint y: 163, endPoint x: 324, endPoint y: 196, distance: 75.3
click at [324, 243] on div "We are urgently looking for a female support worker with experience working wit…" at bounding box center [470, 325] width 435 height 164
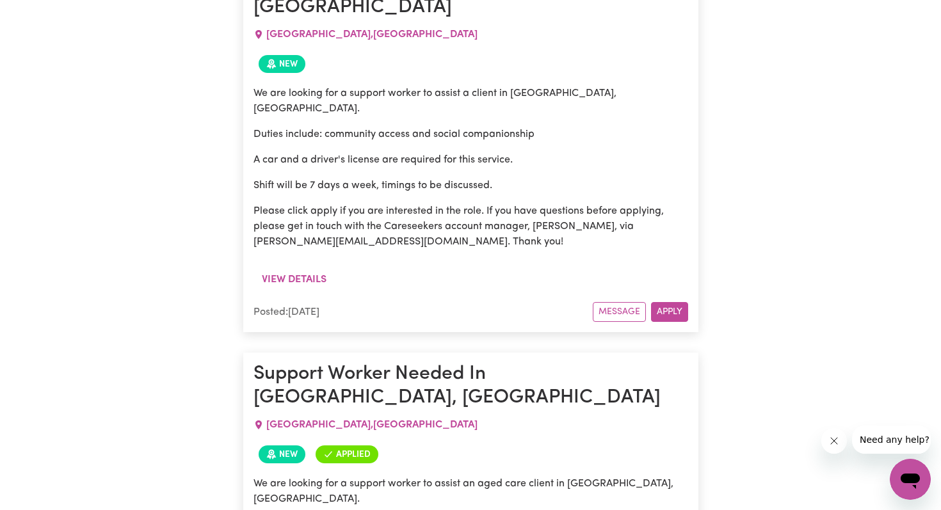
scroll to position [3292, 0]
